Goal: Task Accomplishment & Management: Manage account settings

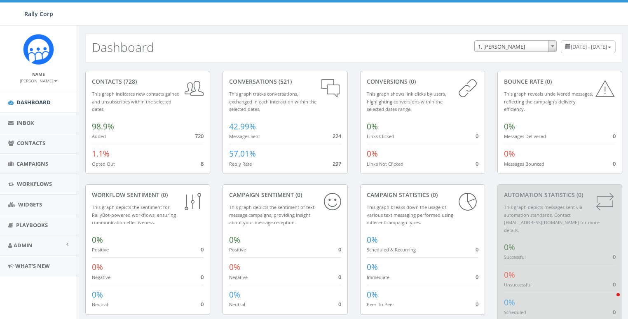
drag, startPoint x: 43, startPoint y: 80, endPoint x: 44, endPoint y: 96, distance: 15.7
click at [43, 81] on small "[PERSON_NAME]" at bounding box center [39, 81] width 38 height 6
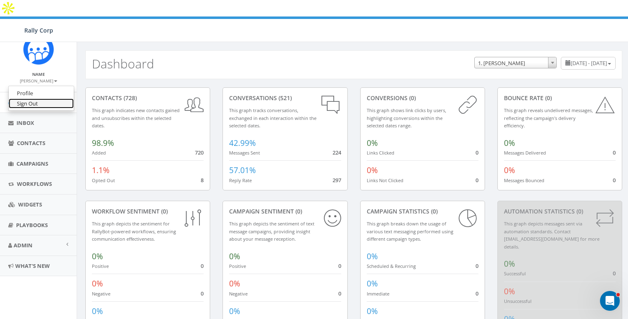
click at [41, 104] on link "Sign Out" at bounding box center [41, 104] width 65 height 10
